Goal: Information Seeking & Learning: Learn about a topic

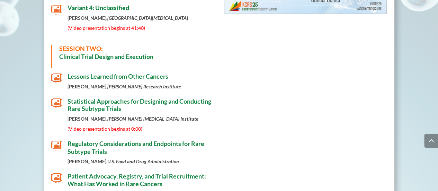
scroll to position [506, 0]
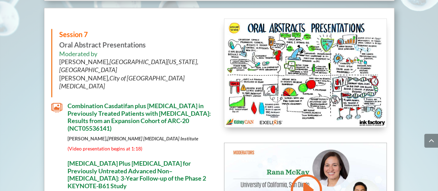
scroll to position [3420, 0]
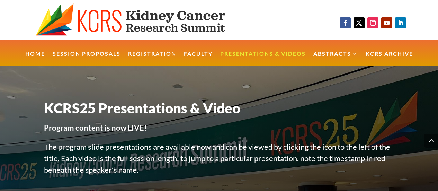
scroll to position [3420, 0]
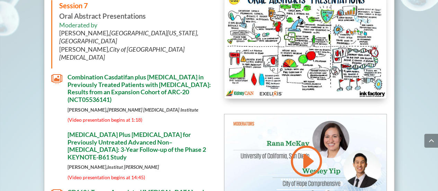
drag, startPoint x: 143, startPoint y: 135, endPoint x: 65, endPoint y: 119, distance: 79.3
drag, startPoint x: 153, startPoint y: 133, endPoint x: 67, endPoint y: 114, distance: 88.6
